Goal: Transaction & Acquisition: Purchase product/service

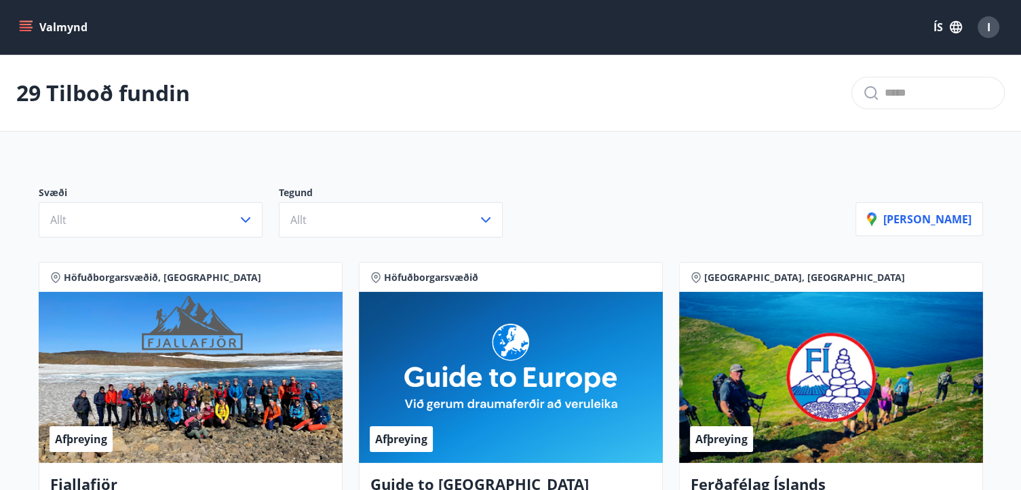
click at [138, 196] on p "Svæði" at bounding box center [159, 194] width 240 height 16
click at [142, 200] on p "Svæði" at bounding box center [159, 194] width 240 height 16
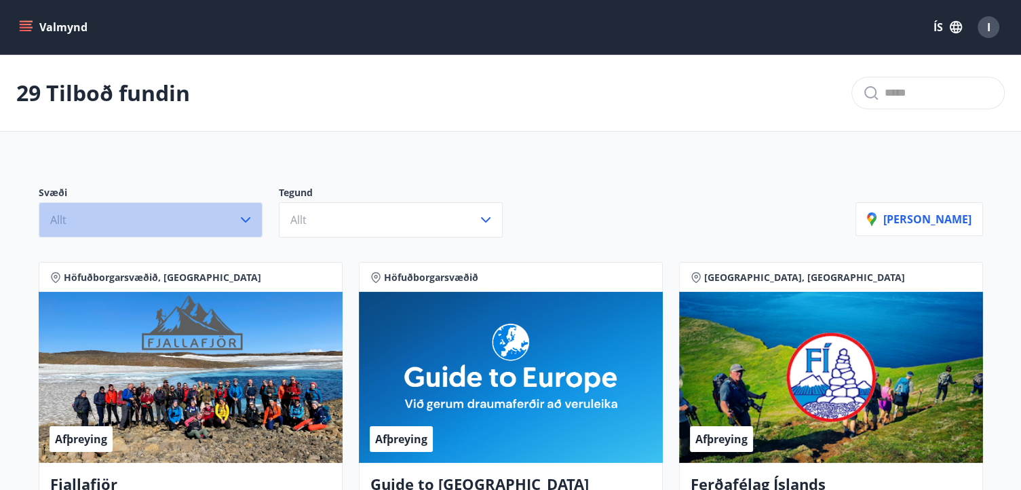
click at [146, 206] on button "Allt" at bounding box center [151, 219] width 224 height 35
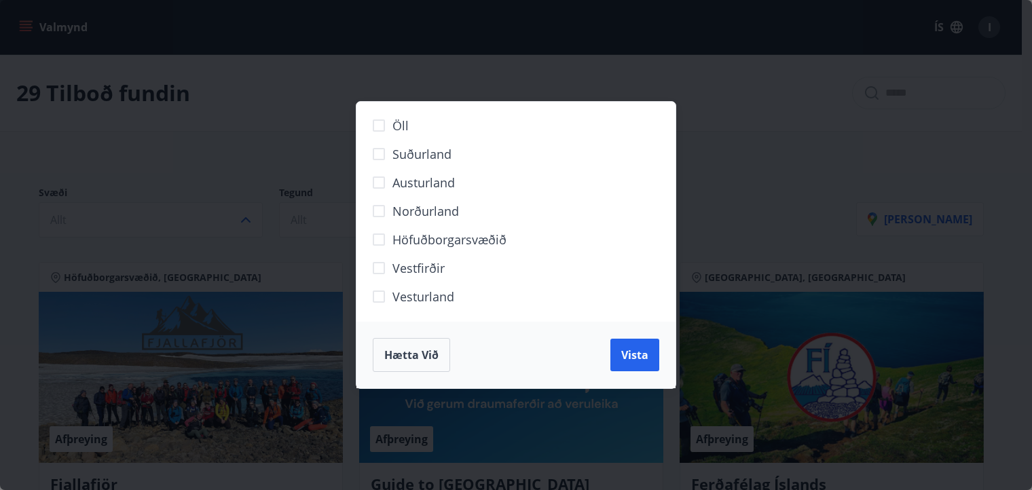
click at [149, 209] on div "Öll Suðurland [GEOGRAPHIC_DATA] Norðurland Höfuðborgarsvæðið [GEOGRAPHIC_DATA] …" at bounding box center [516, 245] width 1032 height 490
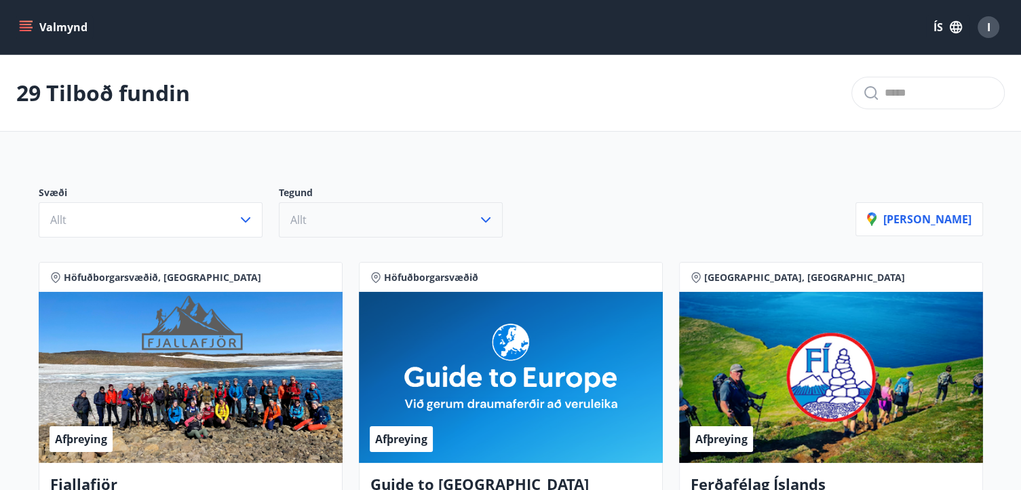
click at [337, 229] on button "Allt" at bounding box center [391, 219] width 224 height 35
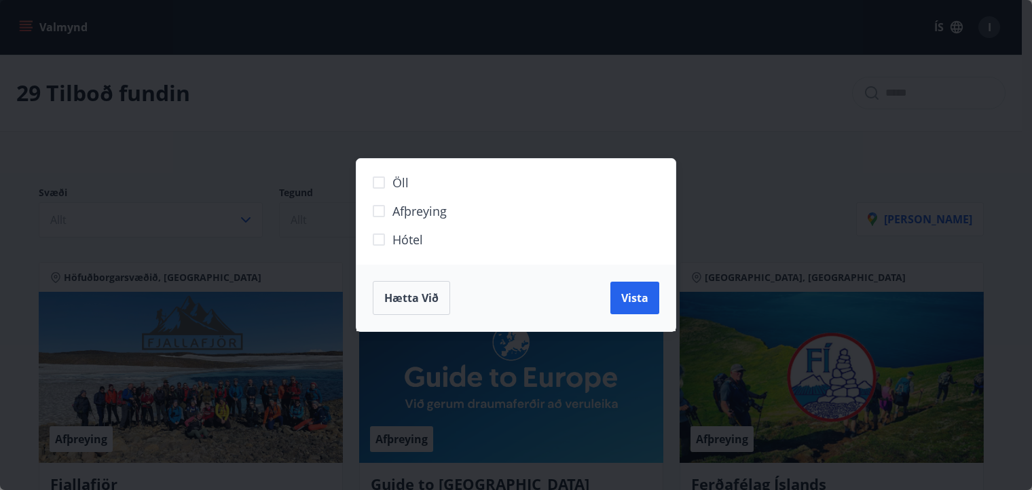
click at [337, 229] on div "Öll Afþreying Hótel Hætta við Vista" at bounding box center [516, 245] width 1032 height 490
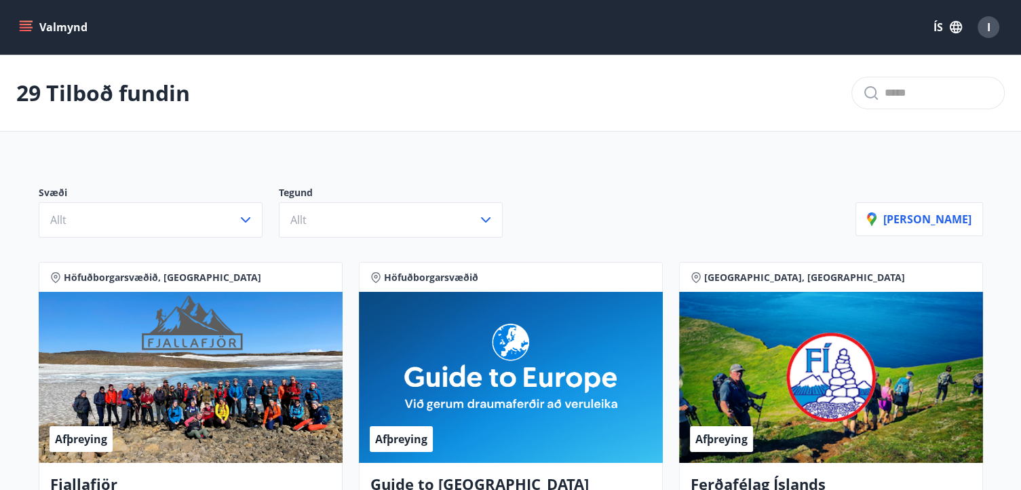
click at [65, 25] on button "Valmynd" at bounding box center [54, 27] width 77 height 24
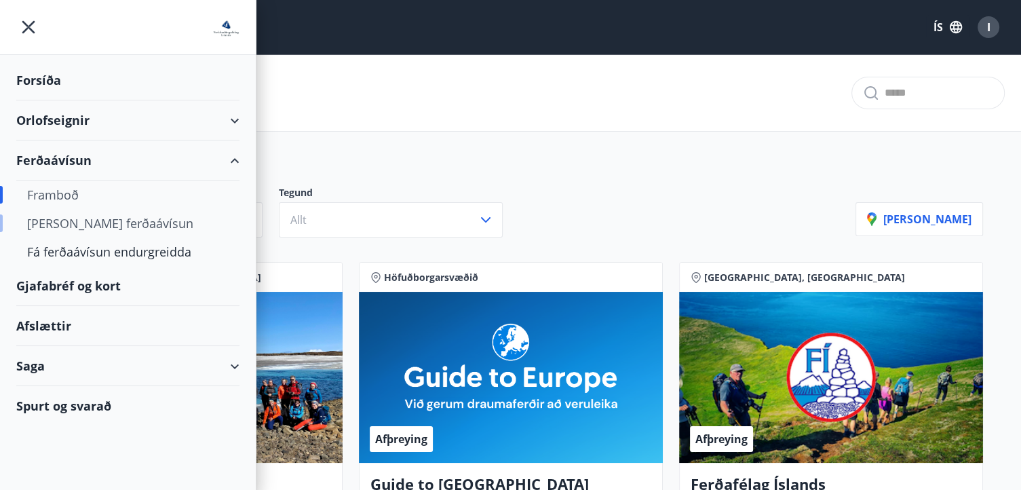
click at [83, 215] on div "[PERSON_NAME] ferðaávísun" at bounding box center [128, 223] width 202 height 29
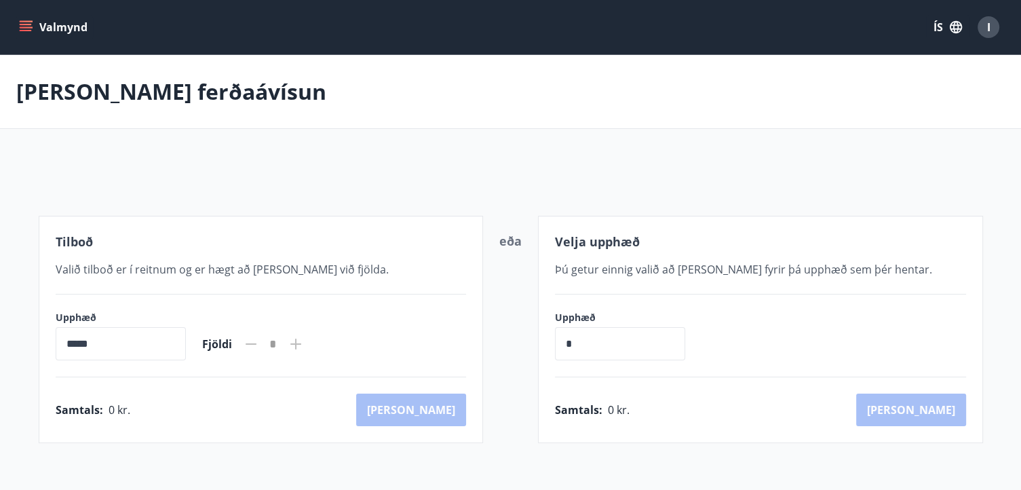
click at [67, 25] on button "Valmynd" at bounding box center [54, 27] width 77 height 24
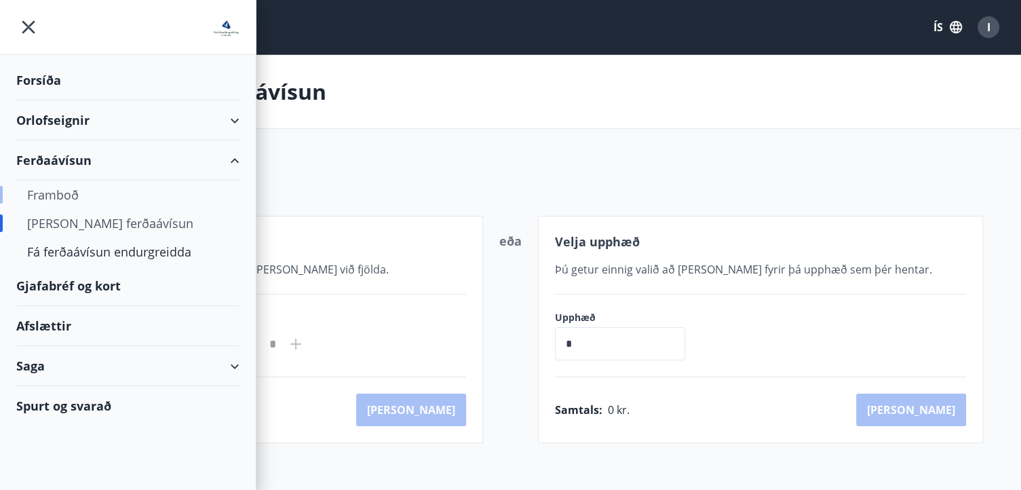
click at [73, 203] on div "Framboð" at bounding box center [128, 195] width 202 height 29
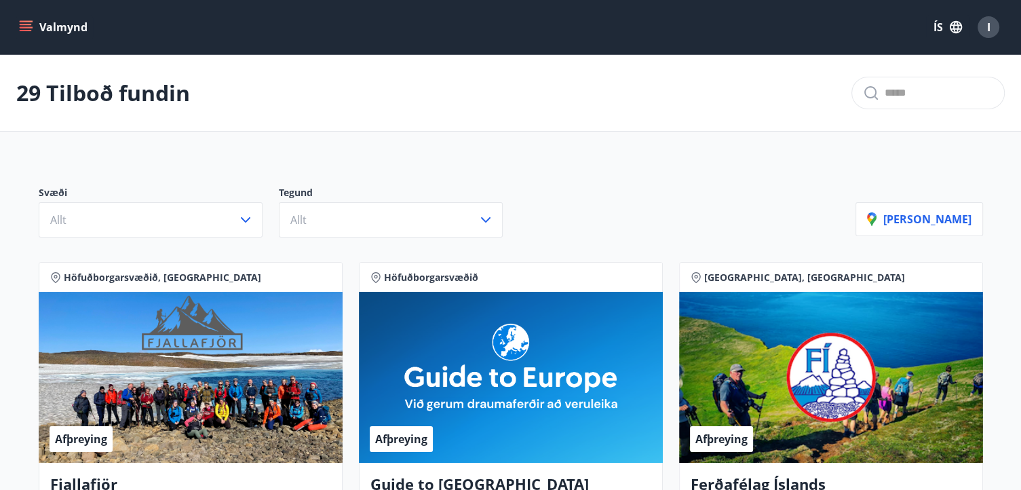
click at [900, 92] on input "text" at bounding box center [939, 93] width 109 height 22
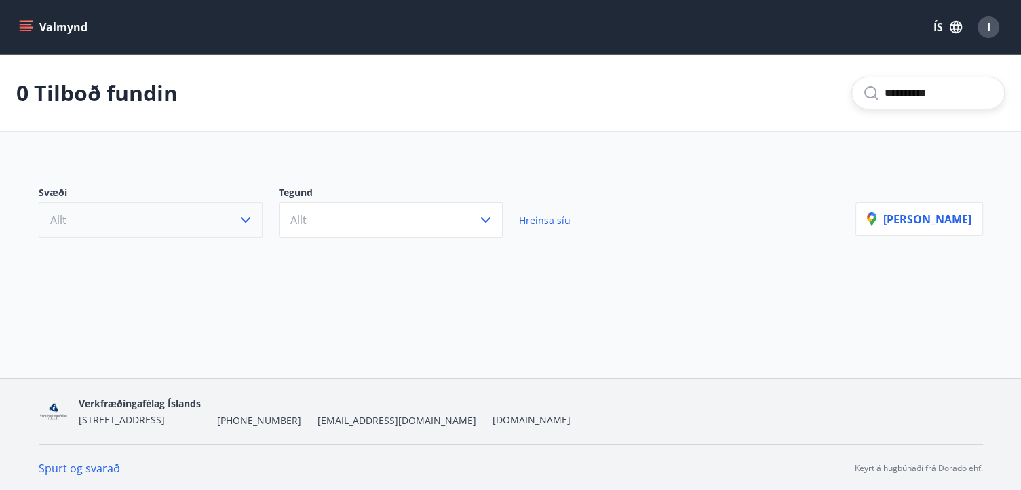
scroll to position [1, 0]
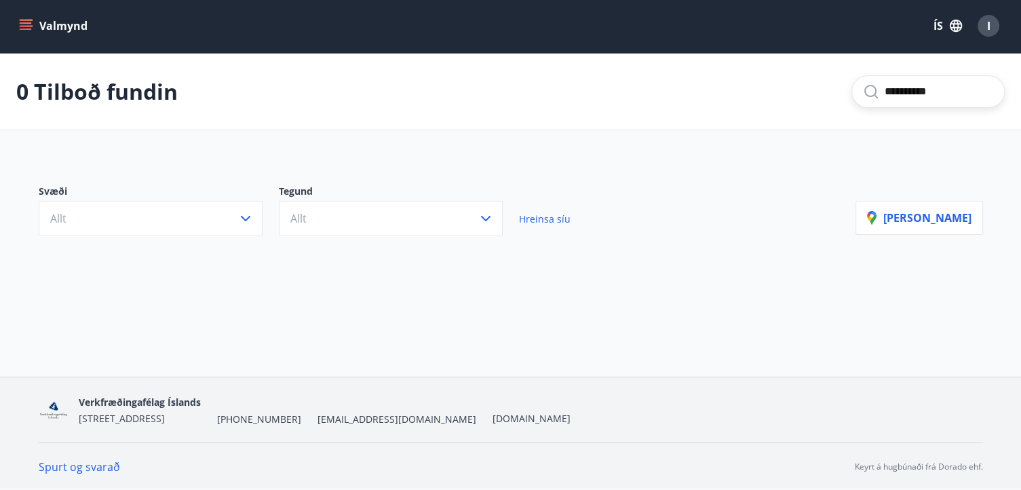
type input "**********"
click at [38, 18] on button "Valmynd" at bounding box center [54, 26] width 77 height 24
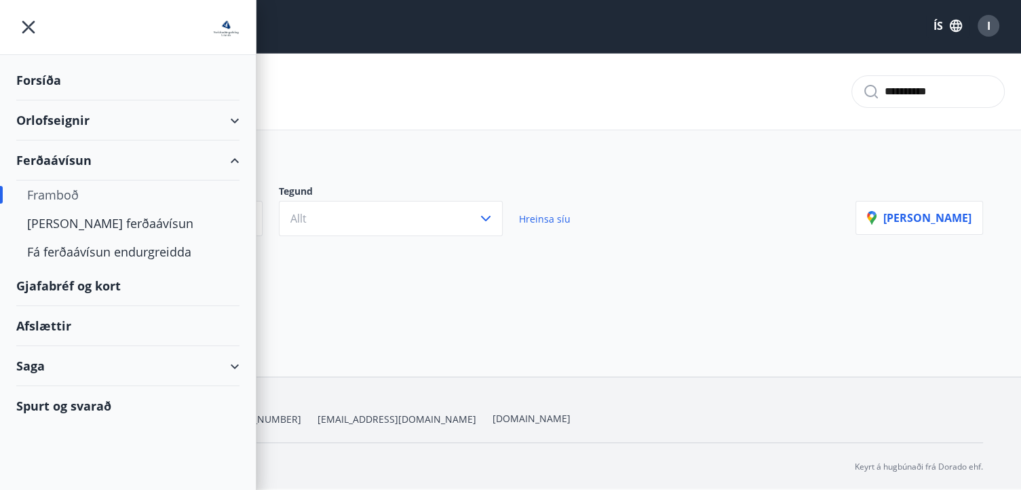
click at [92, 280] on div "Gjafabréf og kort" at bounding box center [127, 286] width 223 height 40
